Goal: Information Seeking & Learning: Learn about a topic

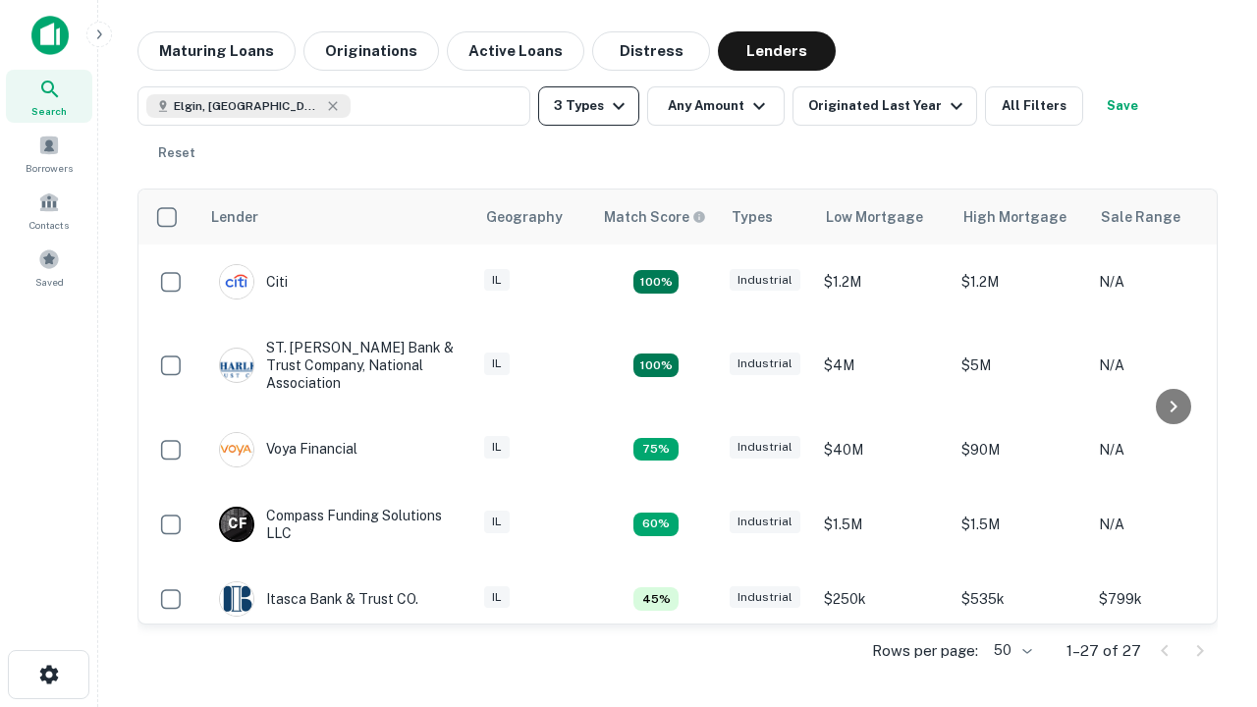
click at [588, 106] on button "3 Types" at bounding box center [588, 105] width 101 height 39
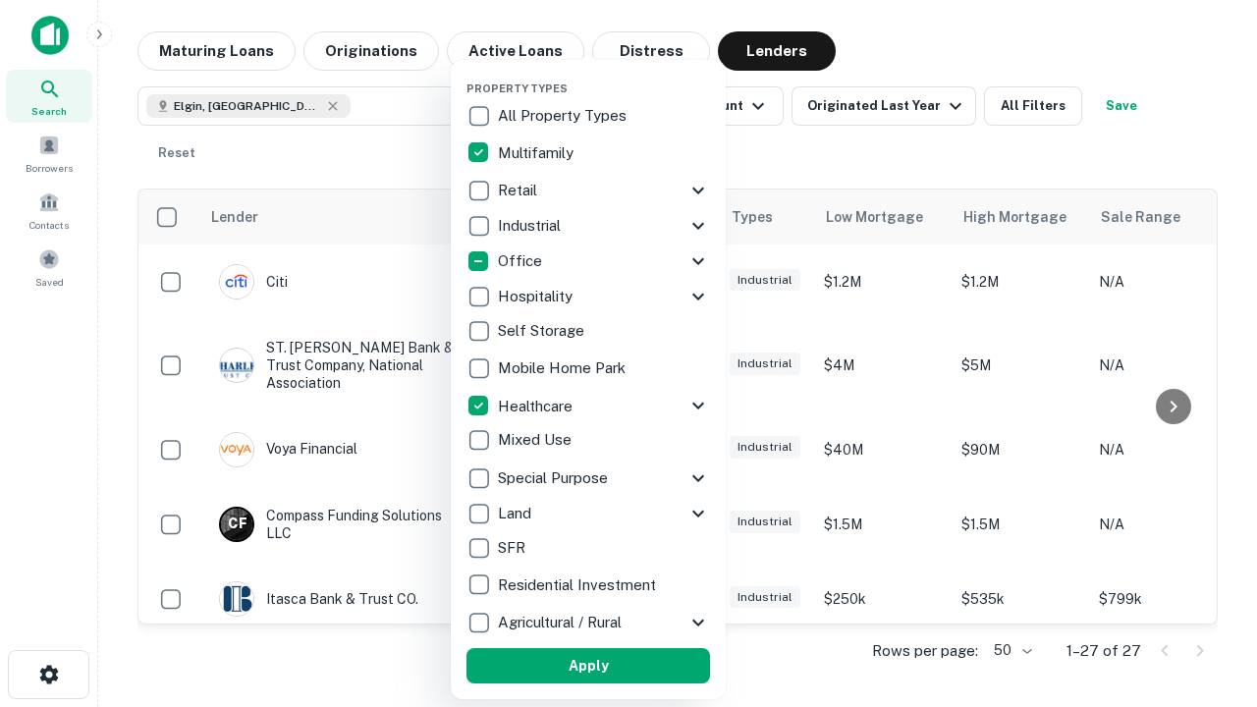
click at [588, 666] on button "Apply" at bounding box center [587, 665] width 243 height 35
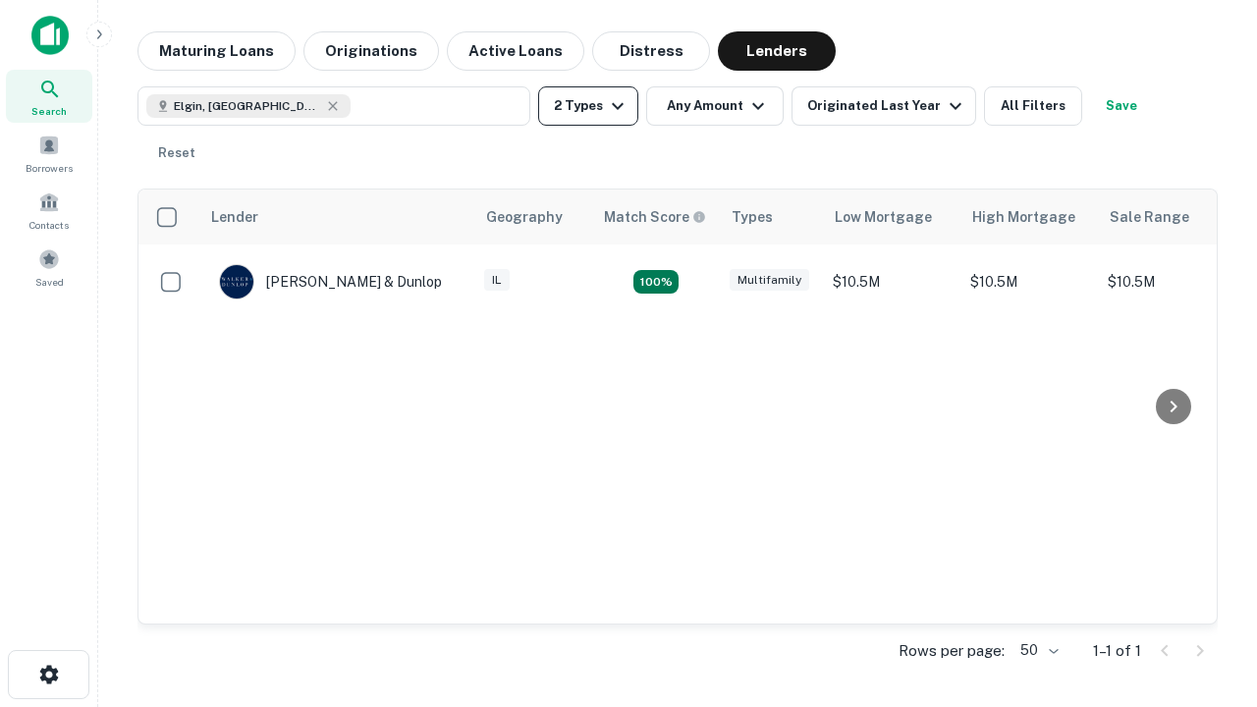
click at [588, 106] on button "2 Types" at bounding box center [588, 105] width 100 height 39
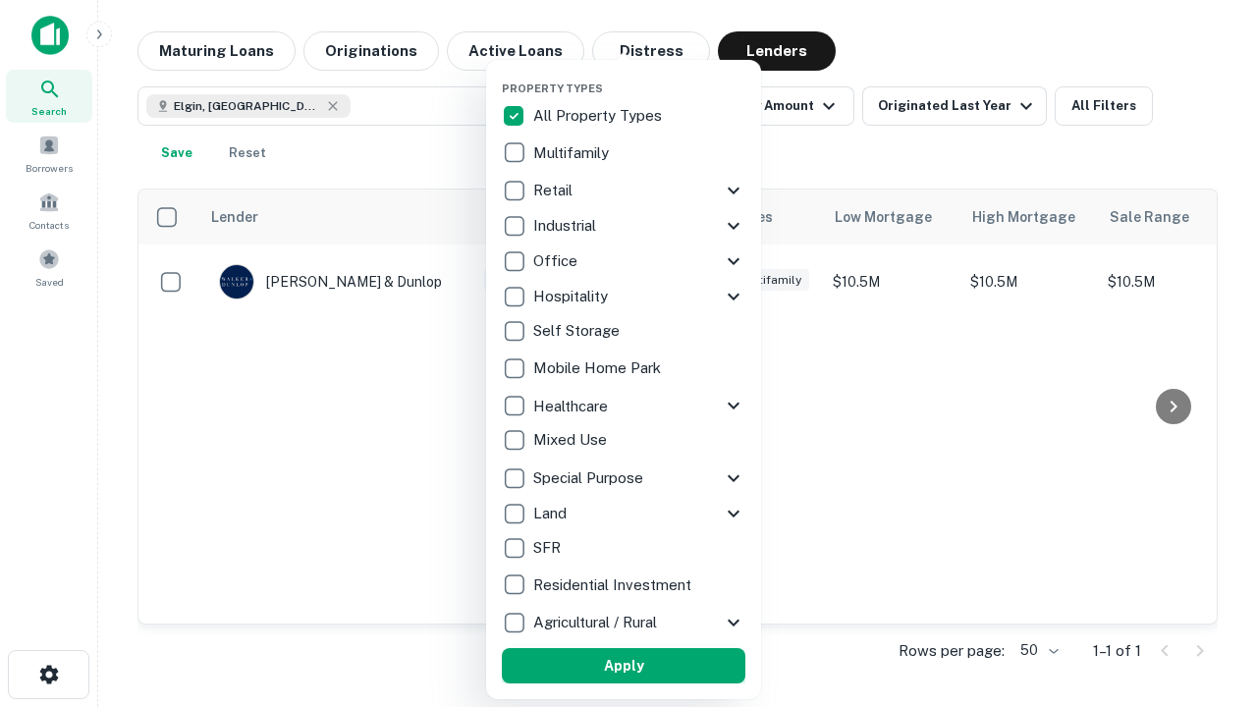
click at [623, 666] on button "Apply" at bounding box center [623, 665] width 243 height 35
